Goal: Information Seeking & Learning: Learn about a topic

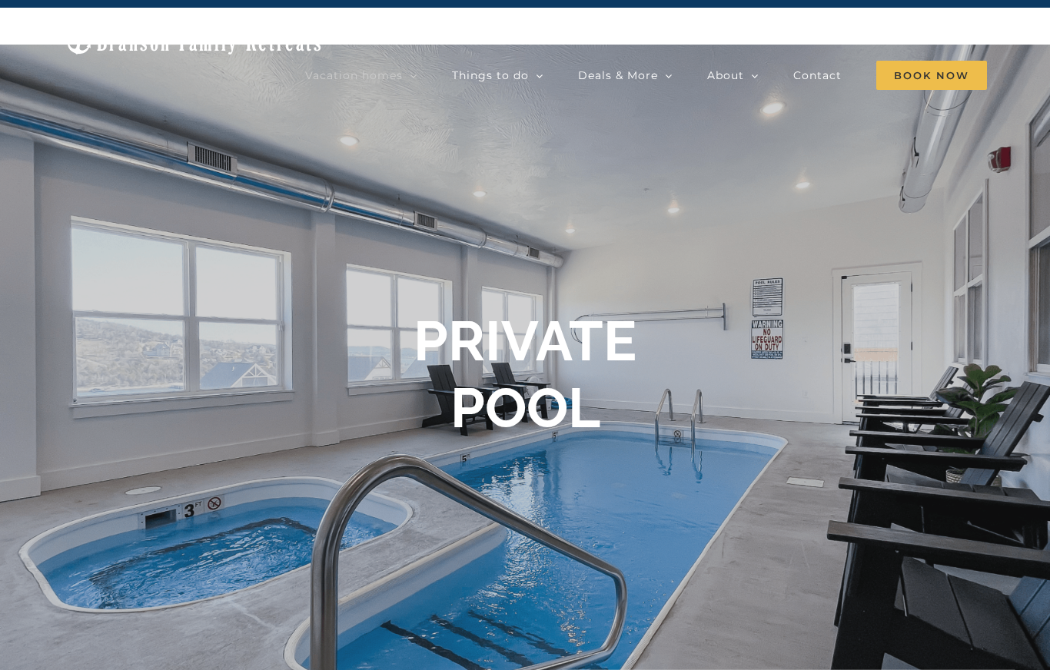
scroll to position [46, 0]
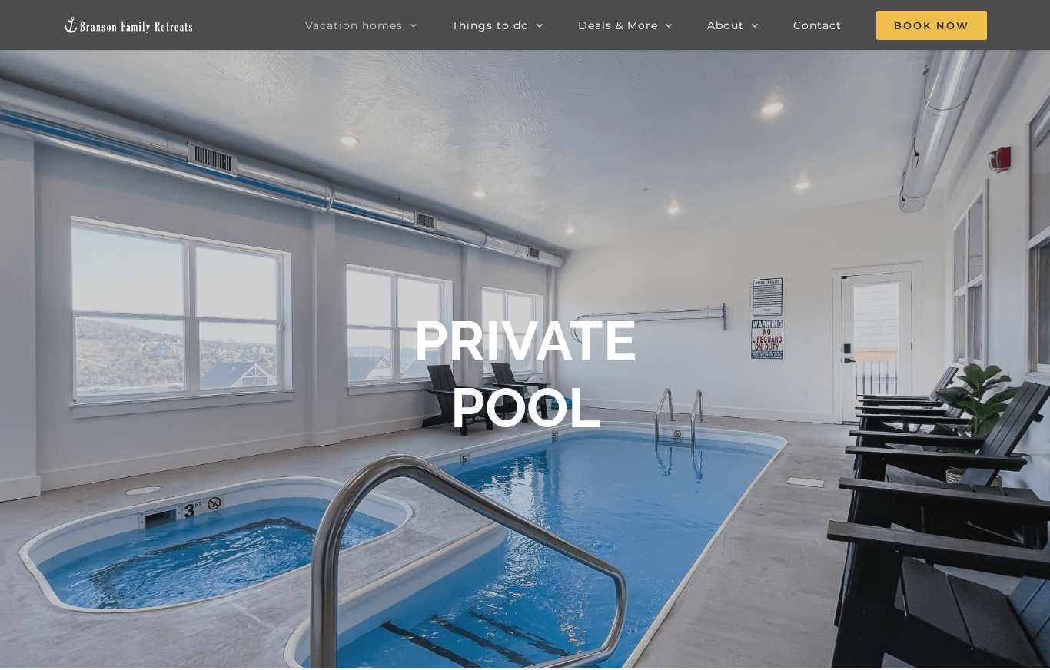
click at [755, 401] on div "PRIVATE POOL" at bounding box center [524, 374] width 615 height 133
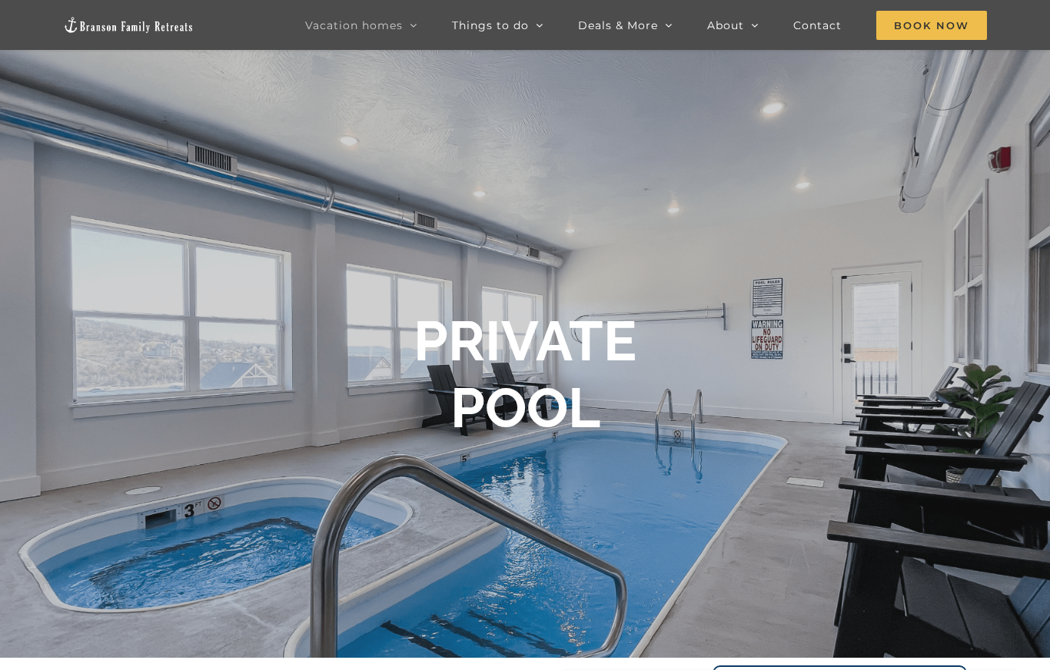
scroll to position [5, 0]
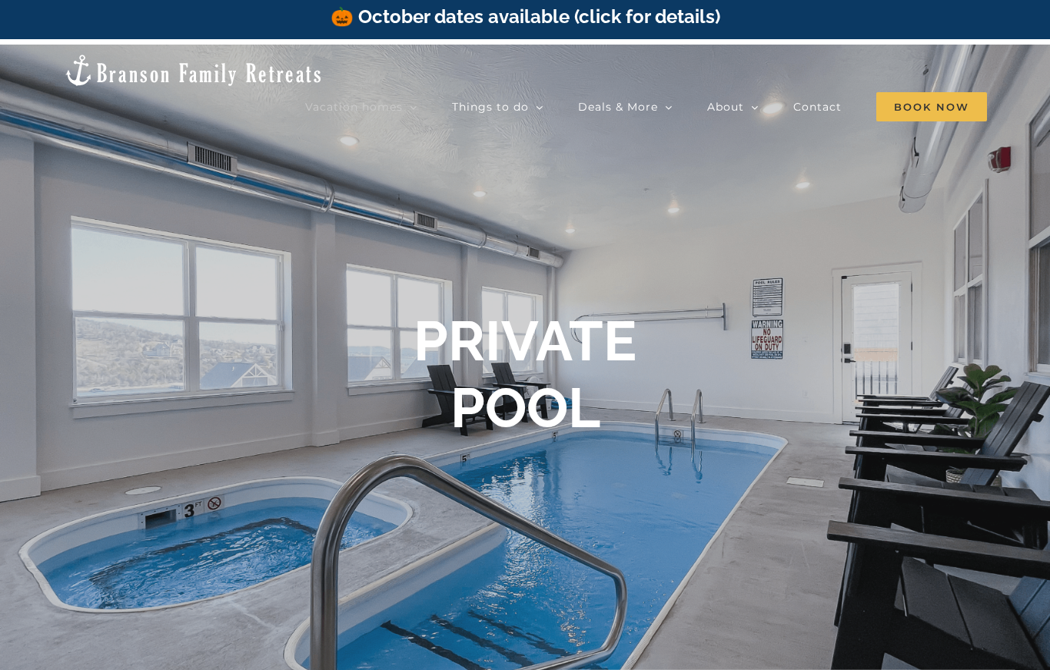
click at [771, 472] on div at bounding box center [525, 380] width 1050 height 670
click at [769, 459] on div at bounding box center [525, 380] width 1050 height 670
click at [771, 451] on div at bounding box center [525, 380] width 1050 height 670
click at [804, 464] on div at bounding box center [525, 380] width 1050 height 670
click at [807, 458] on div at bounding box center [525, 380] width 1050 height 670
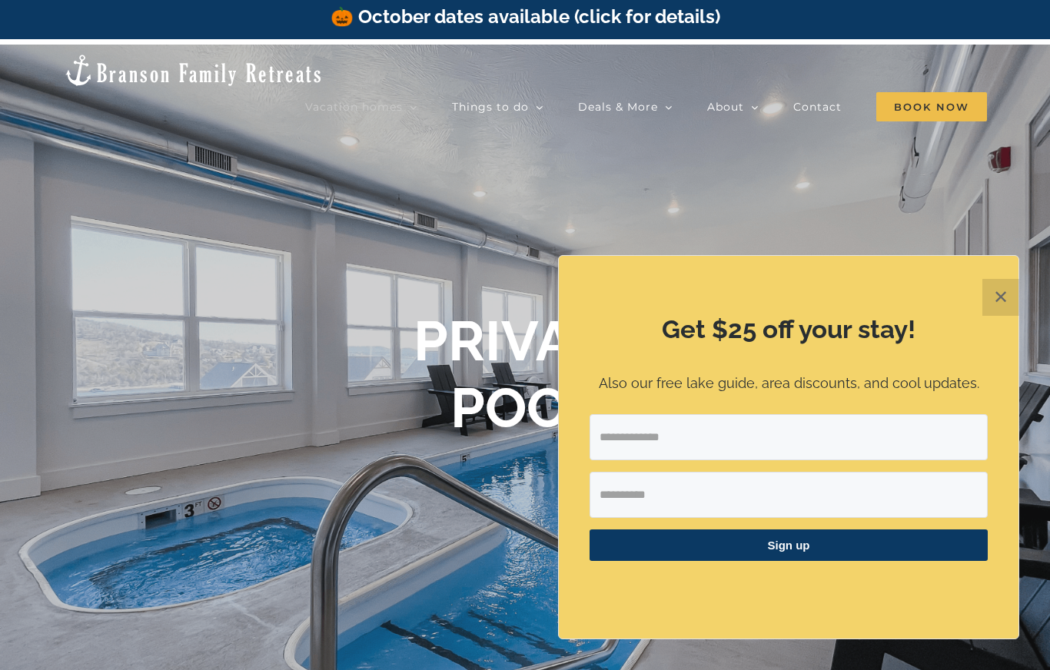
click at [996, 316] on button "✕" at bounding box center [1000, 297] width 37 height 37
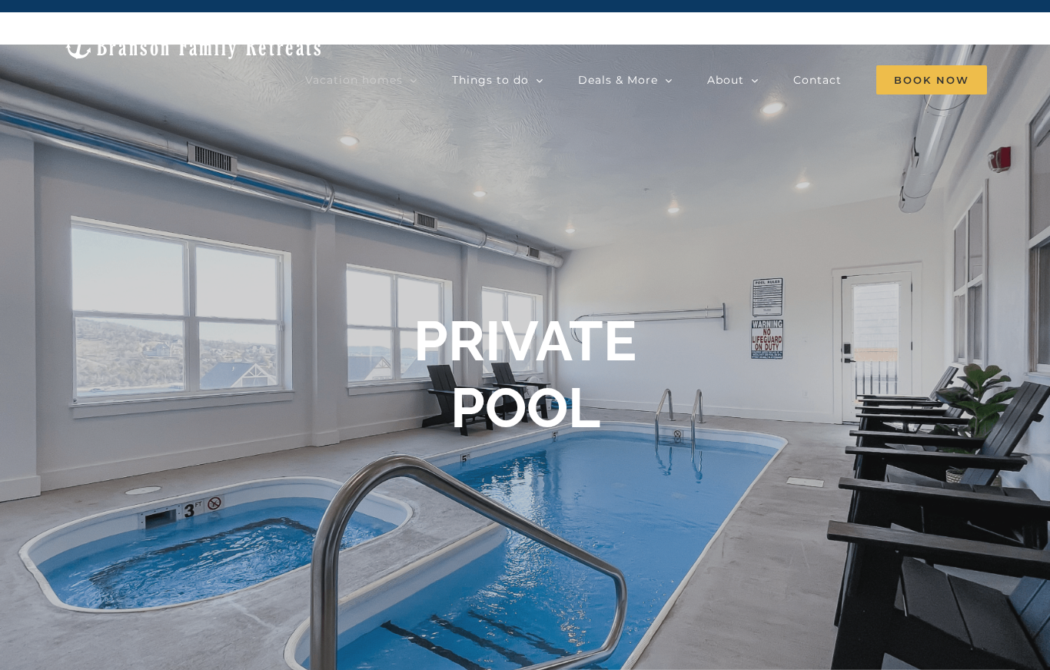
scroll to position [34, 0]
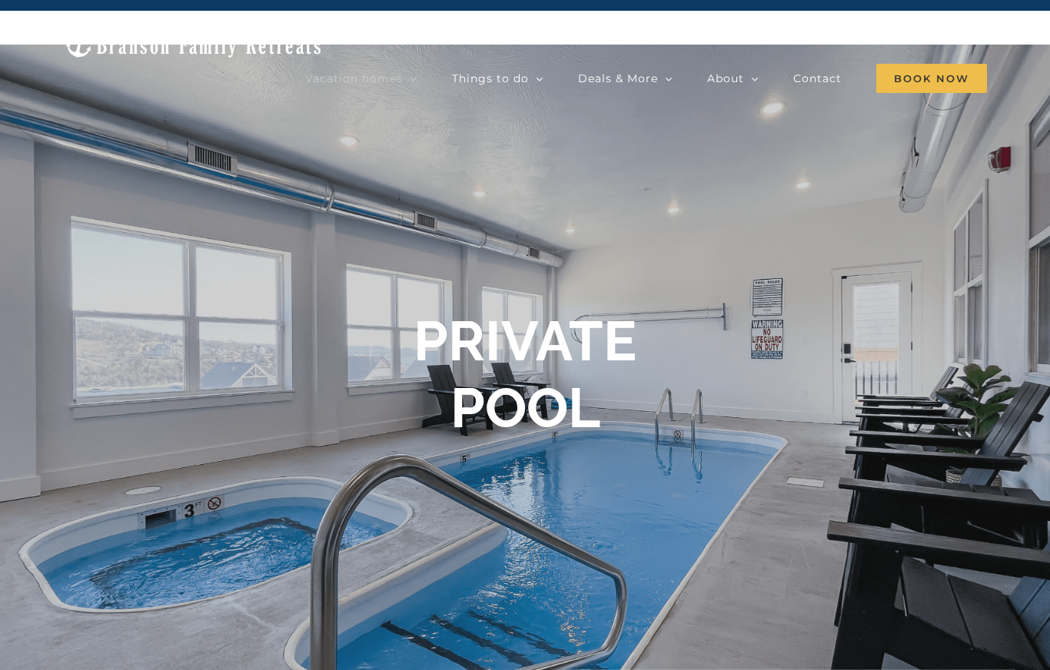
click at [838, 381] on div "PRIVATE POOL" at bounding box center [525, 380] width 1050 height 144
click at [834, 397] on div "PRIVATE POOL" at bounding box center [525, 380] width 1050 height 144
click at [831, 401] on div "PRIVATE POOL" at bounding box center [524, 374] width 615 height 133
click at [706, 344] on div "PRIVATE POOL" at bounding box center [524, 374] width 615 height 133
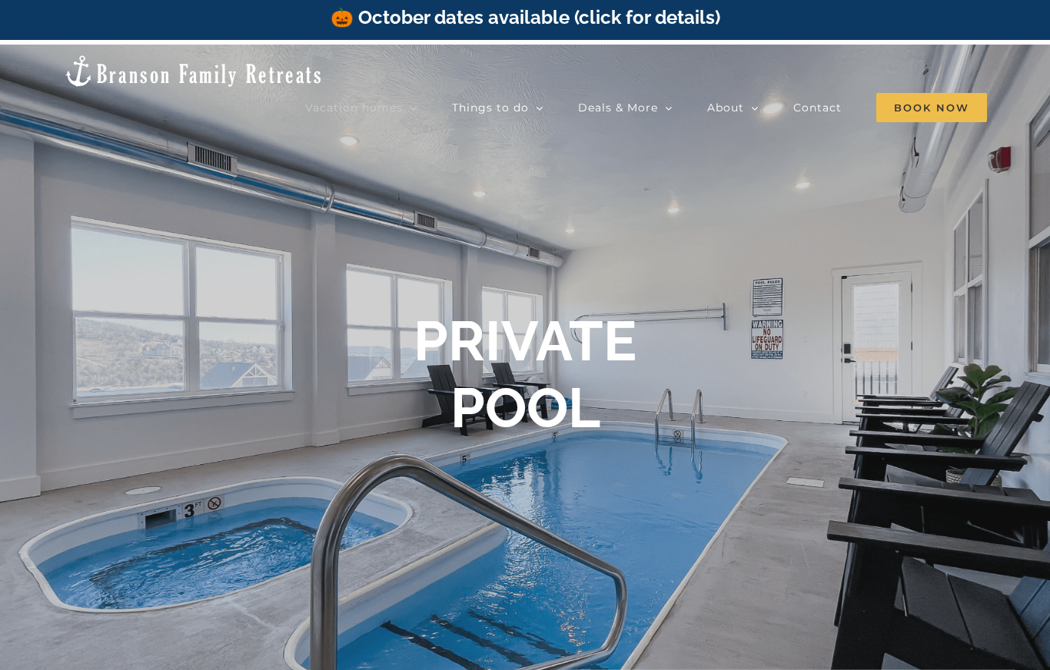
scroll to position [0, 0]
